Goal: Find specific page/section: Find specific page/section

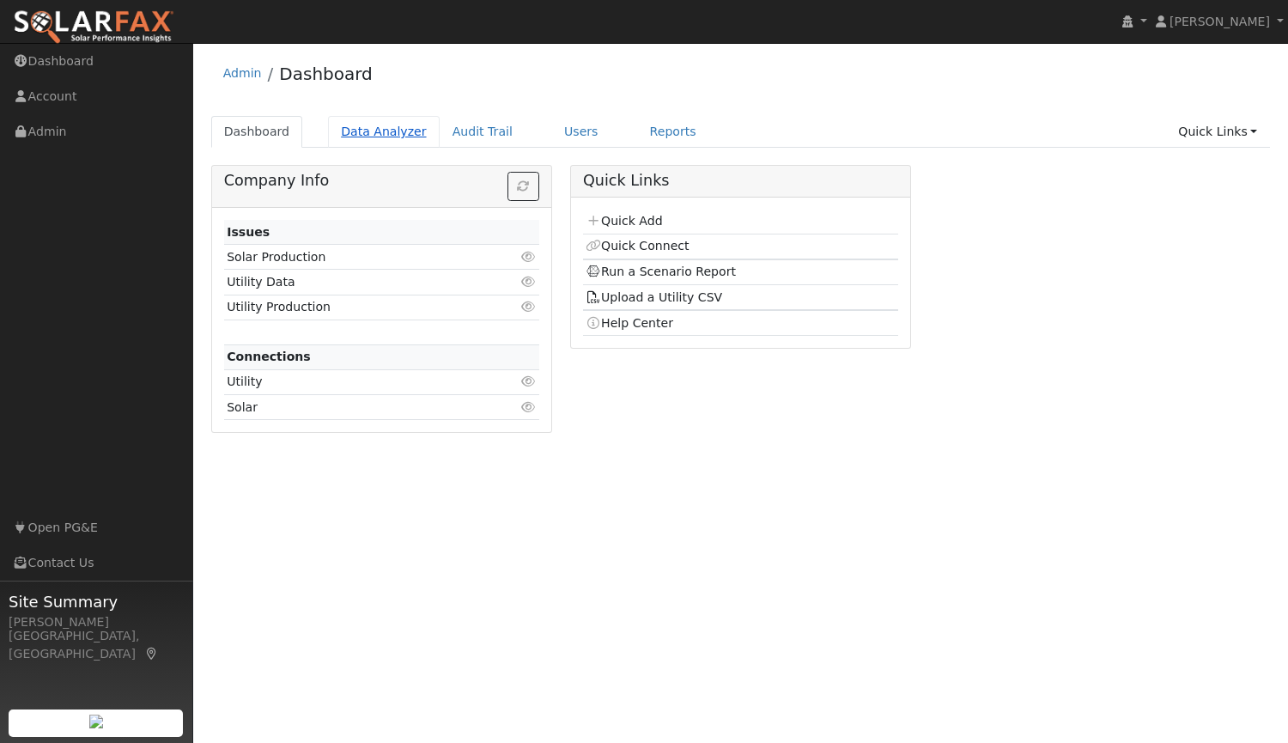
click at [362, 131] on link "Data Analyzer" at bounding box center [384, 132] width 112 height 32
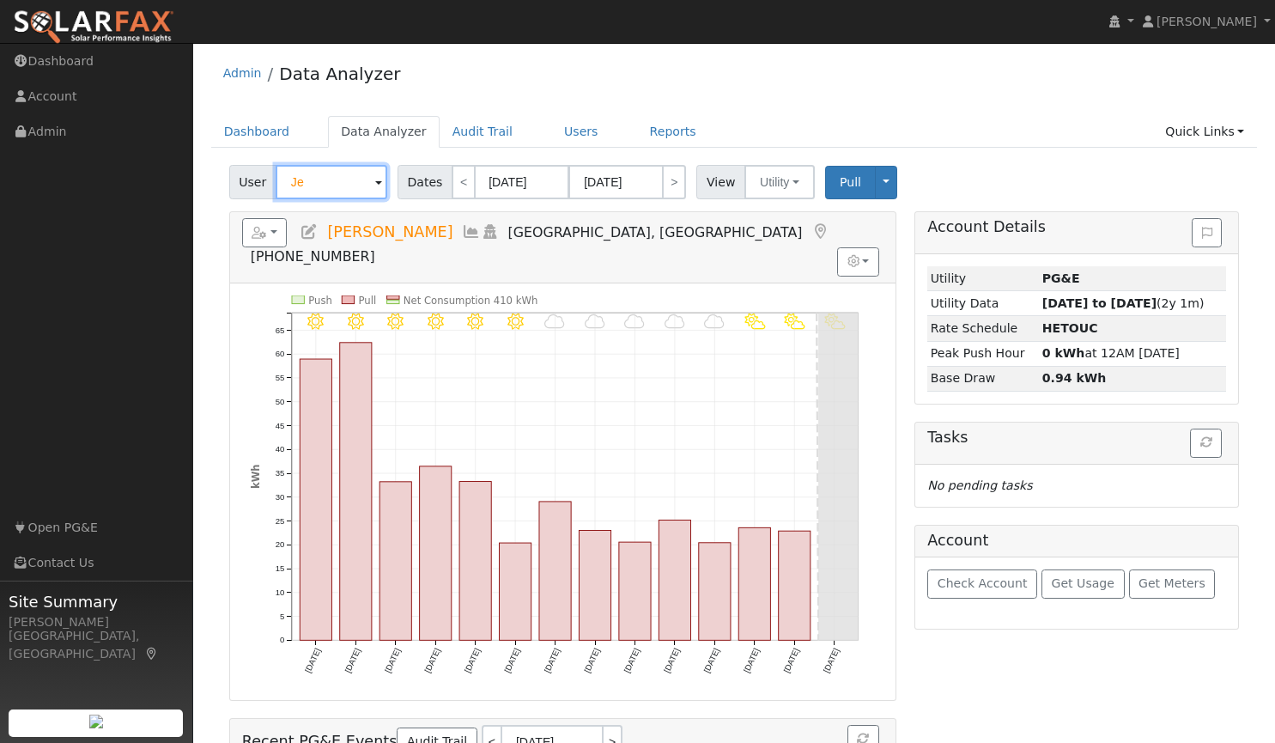
type input "J"
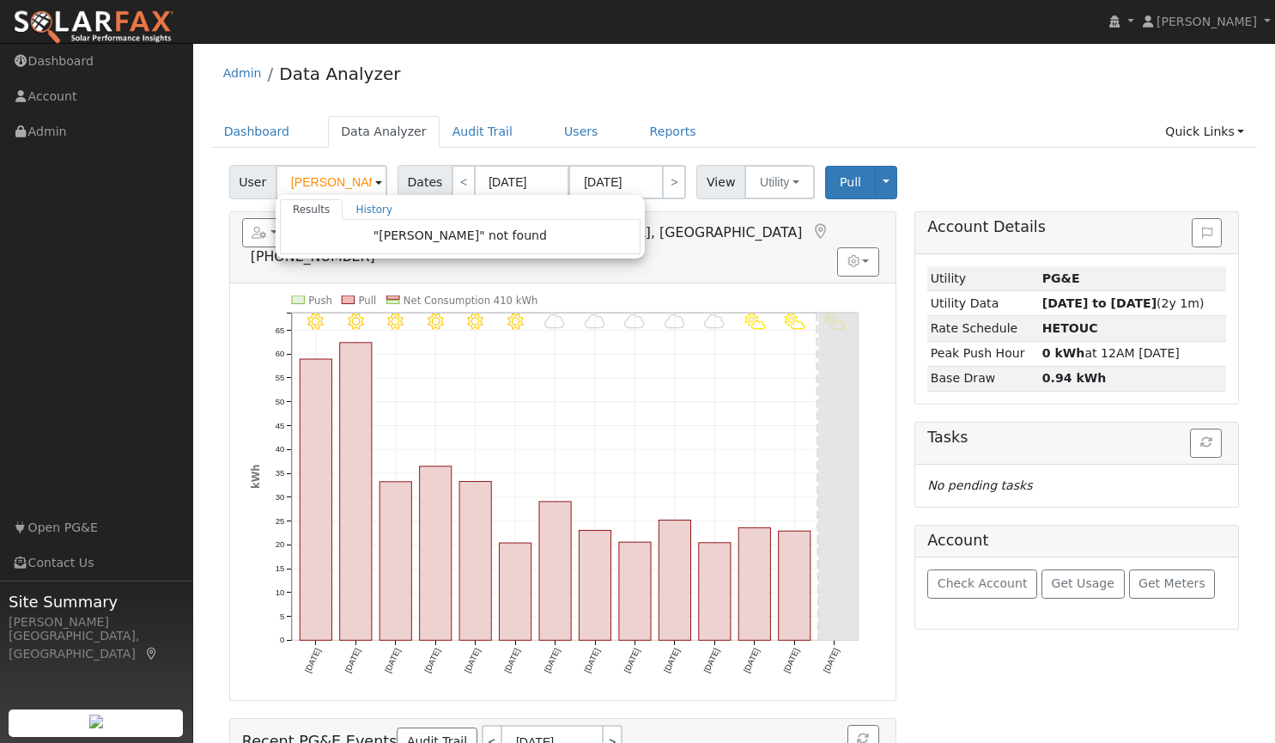
click at [657, 82] on div "Admin Data Analyzer" at bounding box center [734, 78] width 1047 height 52
type input "Jenn De Leon"
